Goal: Navigation & Orientation: Understand site structure

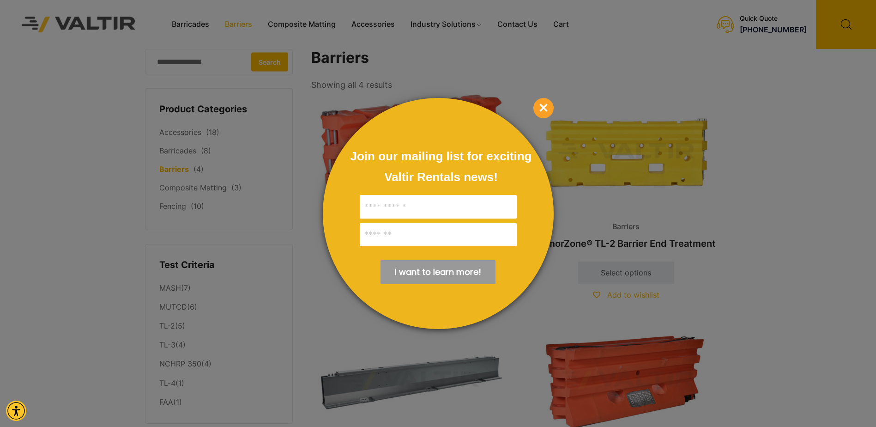
click at [546, 110] on span "×" at bounding box center [544, 108] width 20 height 20
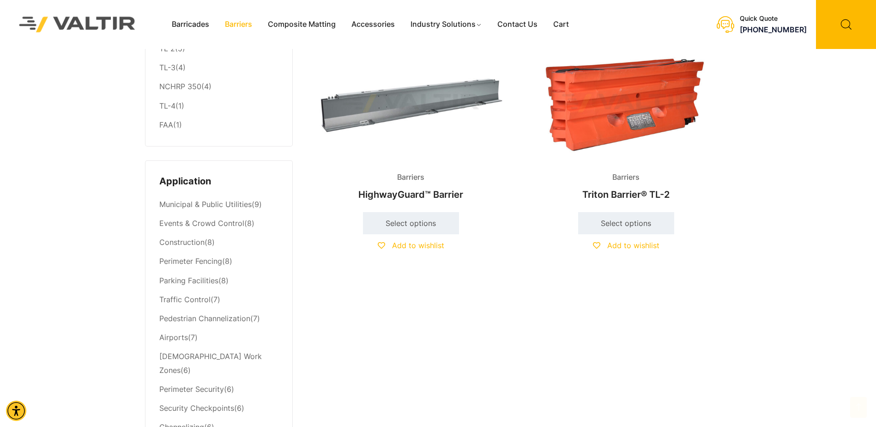
scroll to position [323, 0]
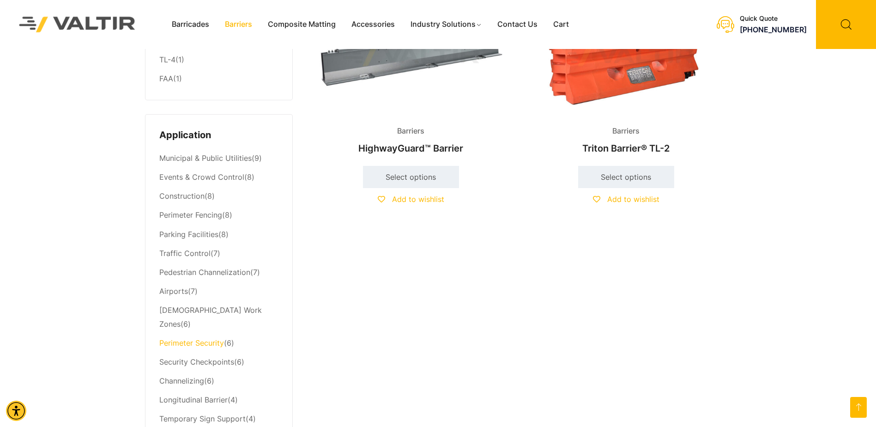
click at [209, 338] on link "Perimeter Security" at bounding box center [191, 342] width 65 height 9
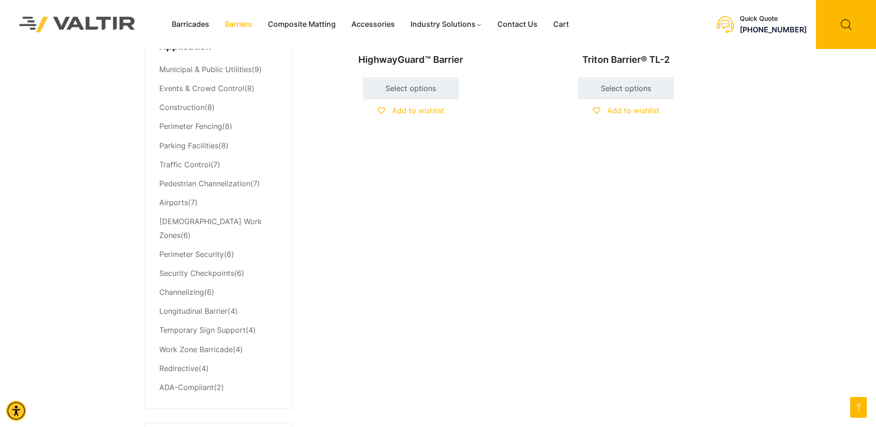
scroll to position [416, 0]
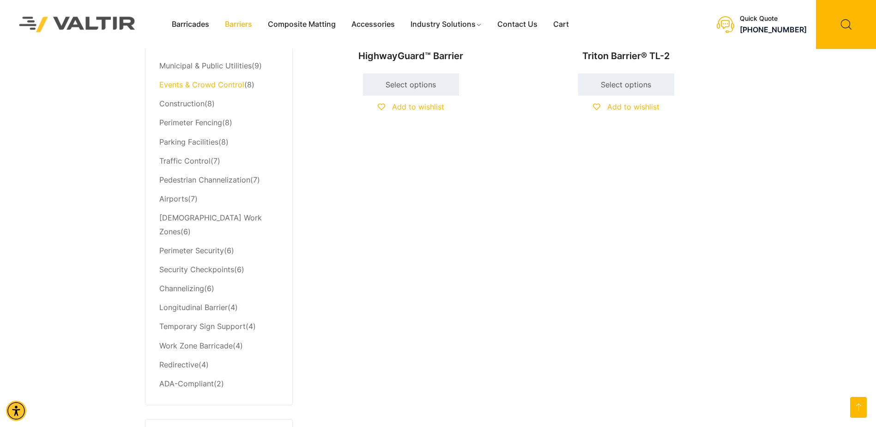
click at [181, 86] on link "Events & Crowd Control" at bounding box center [201, 84] width 85 height 9
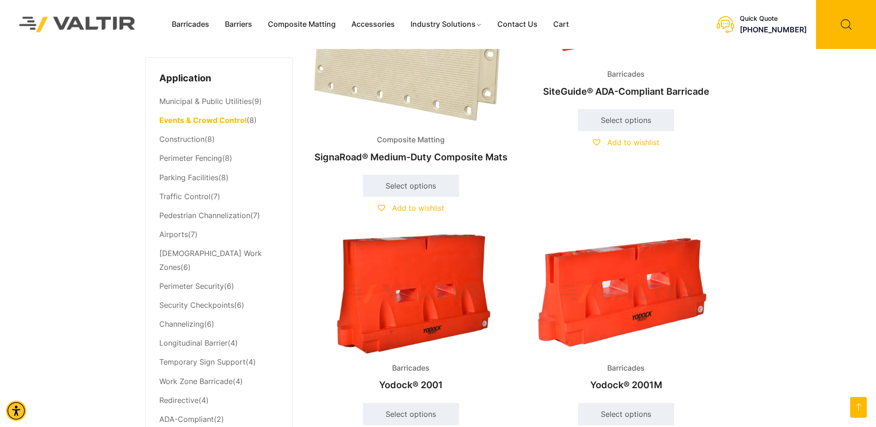
scroll to position [370, 0]
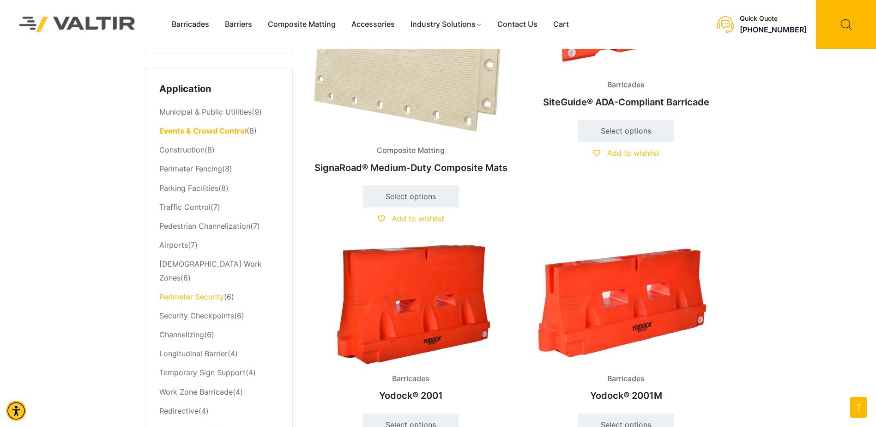
click at [191, 292] on link "Perimeter Security" at bounding box center [191, 296] width 65 height 9
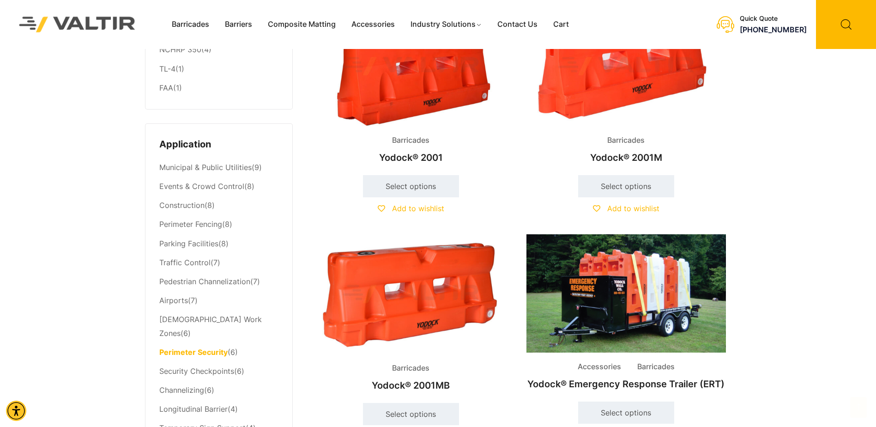
scroll to position [416, 0]
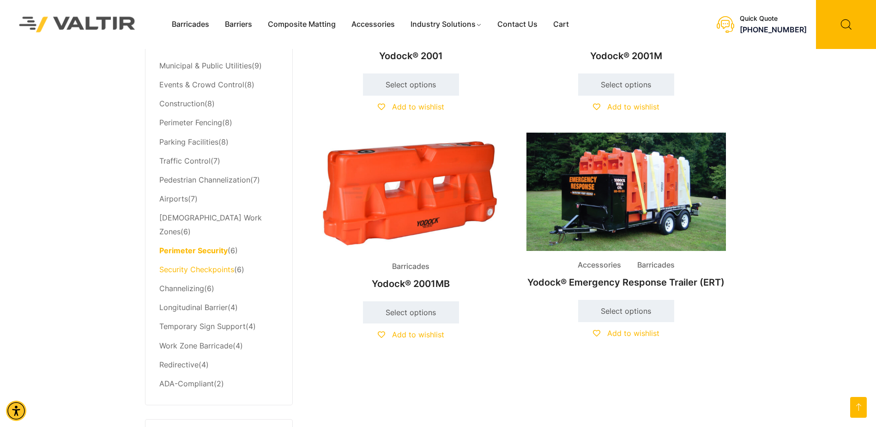
click at [207, 265] on link "Security Checkpoints" at bounding box center [196, 269] width 75 height 9
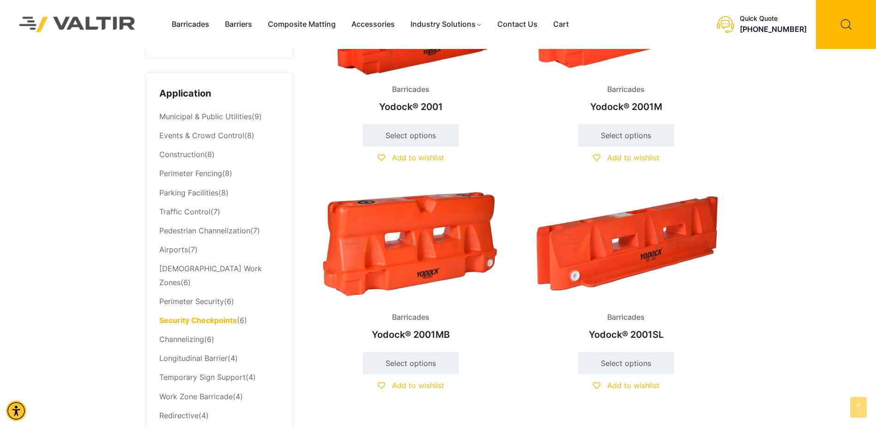
scroll to position [462, 0]
